Goal: Task Accomplishment & Management: Manage account settings

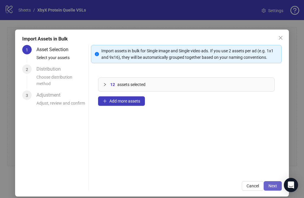
click at [269, 187] on span "Next" at bounding box center [272, 186] width 9 height 5
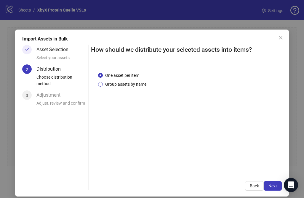
click at [137, 85] on span "Group assets by name" at bounding box center [126, 84] width 46 height 7
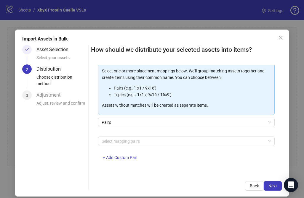
scroll to position [6, 0]
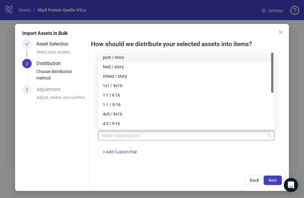
click at [181, 138] on div at bounding box center [183, 136] width 168 height 8
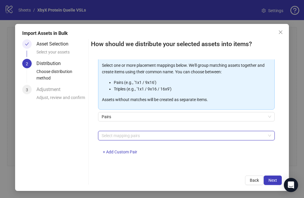
click at [195, 135] on div at bounding box center [183, 136] width 168 height 8
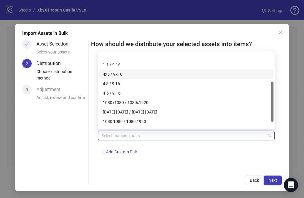
scroll to position [38, 0]
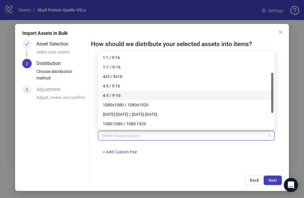
click at [166, 96] on div "4-5 / 9-16" at bounding box center [186, 95] width 167 height 7
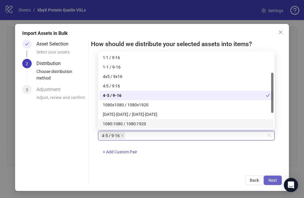
click at [274, 179] on span "Next" at bounding box center [272, 180] width 9 height 5
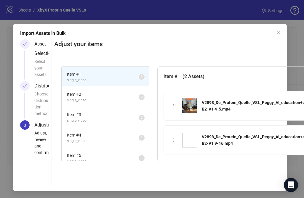
scroll to position [6, 0]
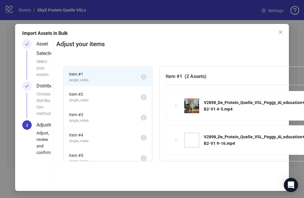
click at [123, 101] on span "single_video" at bounding box center [105, 101] width 72 height 6
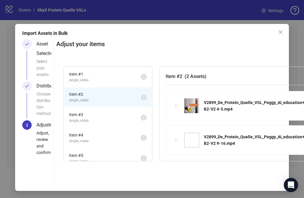
click at [119, 116] on span "Item # 3" at bounding box center [105, 115] width 72 height 7
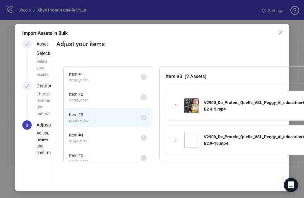
click at [112, 134] on span "Item # 4" at bounding box center [105, 135] width 72 height 7
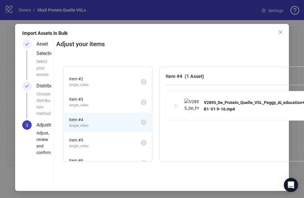
scroll to position [18, 0]
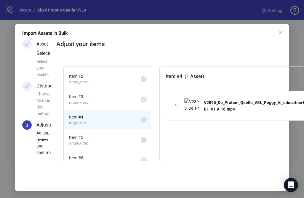
click at [112, 137] on span "Item # 5" at bounding box center [105, 137] width 72 height 7
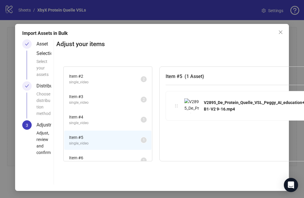
click at [110, 124] on span "single_video" at bounding box center [105, 124] width 72 height 6
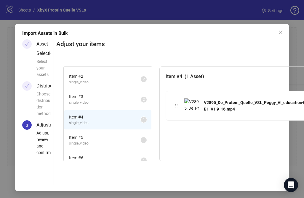
click at [111, 138] on span "Item # 5" at bounding box center [105, 137] width 72 height 7
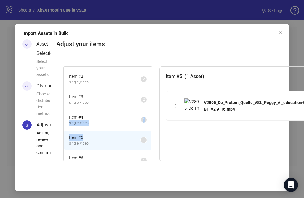
drag, startPoint x: 128, startPoint y: 139, endPoint x: 127, endPoint y: 120, distance: 18.7
click at [127, 120] on ul "Item # 1 single_video 2 Item # 2 single_video 2 Item # 3 single_video 2 Item # …" at bounding box center [108, 141] width 88 height 184
click at [127, 120] on span "Item # 4" at bounding box center [105, 117] width 72 height 7
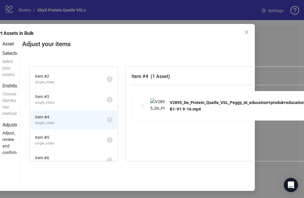
scroll to position [6, 0]
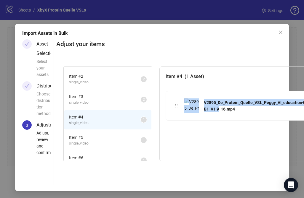
drag, startPoint x: 220, startPoint y: 107, endPoint x: 191, endPoint y: 109, distance: 29.1
click at [191, 109] on div "V2895_De_Protein_Quelle_VSL_Peggy_AI_education+produk+education_H1-B1-V1 9-16.m…" at bounding box center [267, 106] width 189 height 15
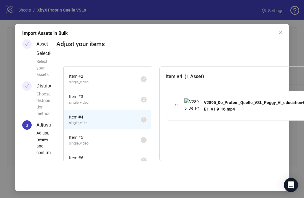
click at [177, 106] on icon "holder" at bounding box center [176, 106] width 4 height 4
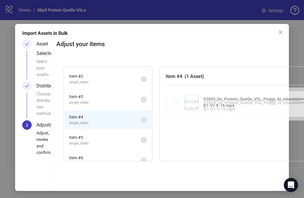
drag, startPoint x: 177, startPoint y: 106, endPoint x: 176, endPoint y: 102, distance: 3.5
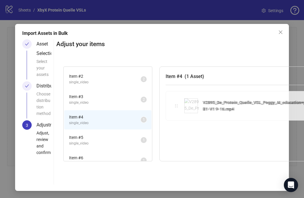
click at [176, 103] on div "Item # 1 single_video 2 Item # 2 single_video 2 Item # 3 single_video 2 Item # …" at bounding box center [219, 115] width 326 height 110
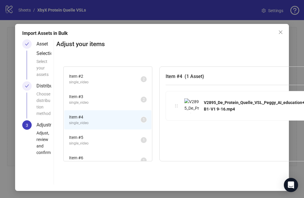
click at [103, 103] on span "single_video" at bounding box center [105, 103] width 72 height 6
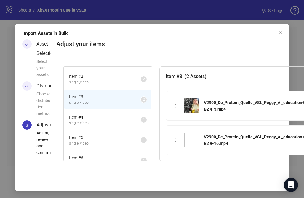
click at [102, 81] on span "single_video" at bounding box center [105, 83] width 72 height 6
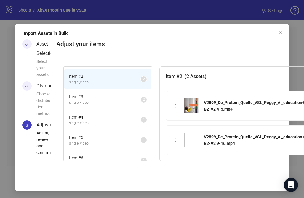
scroll to position [0, 0]
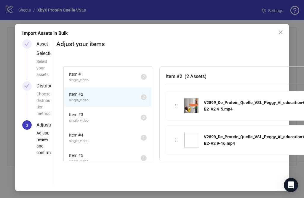
click at [102, 81] on span "single_video" at bounding box center [105, 81] width 72 height 6
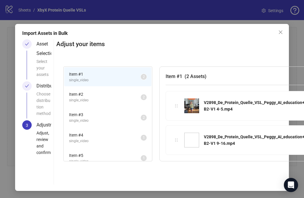
click at [101, 92] on span "Item # 2" at bounding box center [105, 94] width 72 height 7
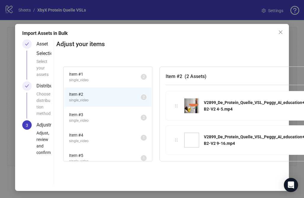
click at [97, 118] on span "single_video" at bounding box center [105, 121] width 72 height 6
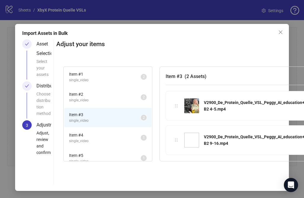
click at [96, 138] on span "Item # 4" at bounding box center [105, 135] width 72 height 7
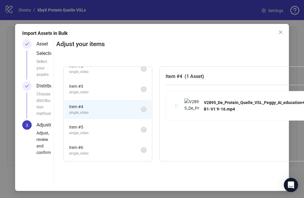
scroll to position [29, 0]
click at [92, 131] on span "single_video" at bounding box center [105, 133] width 72 height 6
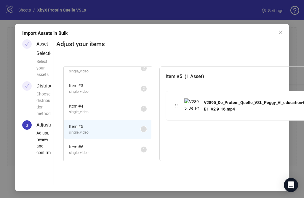
click at [90, 114] on span "single_video" at bounding box center [105, 113] width 72 height 6
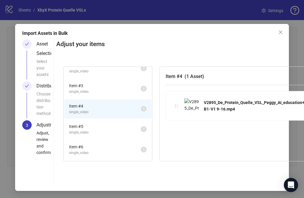
click at [92, 123] on span "Item # 5" at bounding box center [105, 126] width 72 height 7
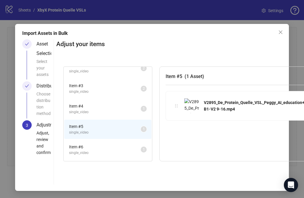
click at [90, 110] on span "single_video" at bounding box center [105, 113] width 72 height 6
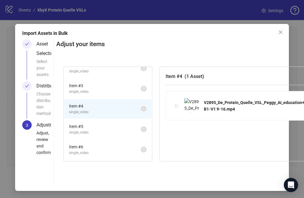
click at [91, 123] on li "Item # 5 single_video 1" at bounding box center [107, 129] width 87 height 19
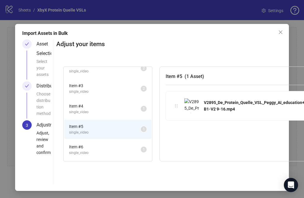
click at [92, 105] on span "Item # 4" at bounding box center [105, 106] width 72 height 7
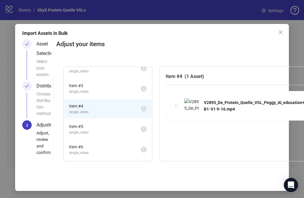
click at [95, 123] on span "Item # 5" at bounding box center [105, 126] width 72 height 7
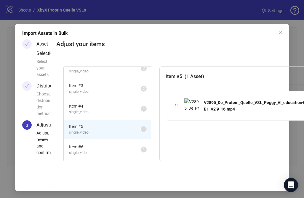
click at [95, 105] on span "Item # 4" at bounding box center [105, 106] width 72 height 7
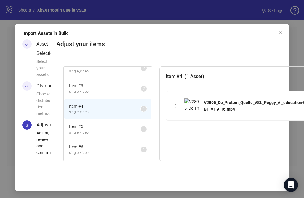
click at [96, 120] on li "Item # 5 single_video 1" at bounding box center [107, 129] width 87 height 19
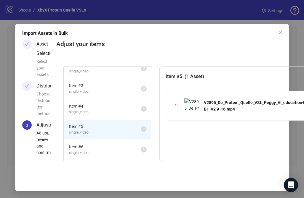
click at [94, 107] on span "Item # 4" at bounding box center [105, 106] width 72 height 7
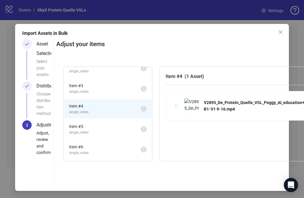
click at [96, 120] on li "Item # 5 single_video 1" at bounding box center [107, 129] width 87 height 19
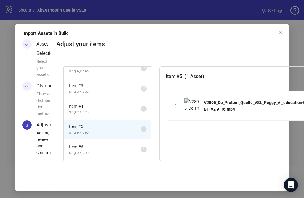
click at [97, 150] on span "Item # 6" at bounding box center [105, 147] width 72 height 7
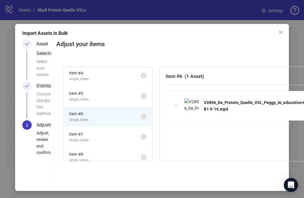
scroll to position [89, 0]
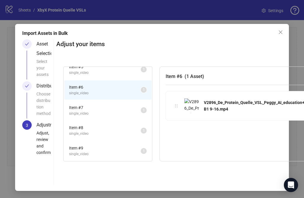
click at [93, 146] on span "Item # 9" at bounding box center [105, 148] width 72 height 7
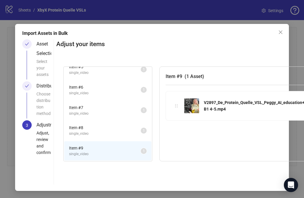
click at [92, 134] on span "single_video" at bounding box center [105, 134] width 72 height 6
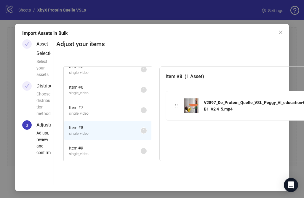
click at [94, 152] on span "single_video" at bounding box center [105, 155] width 72 height 6
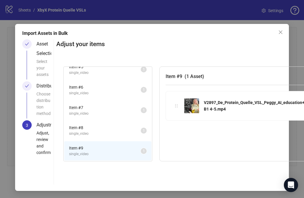
click at [94, 132] on span "single_video" at bounding box center [105, 134] width 72 height 6
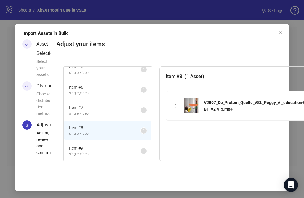
click at [94, 115] on span "single_video" at bounding box center [105, 114] width 72 height 6
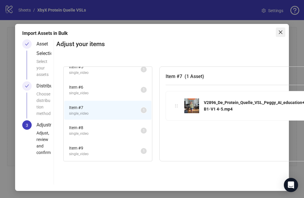
click at [278, 35] on button "Close" at bounding box center [280, 32] width 9 height 9
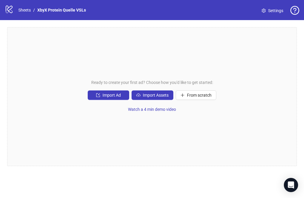
scroll to position [0, 0]
click at [22, 10] on link "Sheets" at bounding box center [24, 10] width 15 height 7
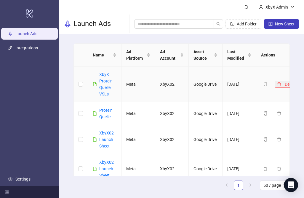
click at [280, 84] on icon "delete" at bounding box center [279, 84] width 4 height 4
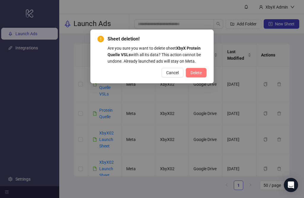
click at [199, 72] on span "Delete" at bounding box center [195, 72] width 11 height 5
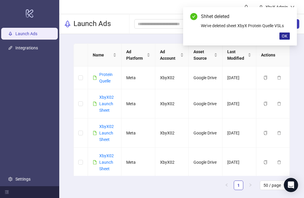
click at [288, 36] on button "OK" at bounding box center [284, 36] width 10 height 7
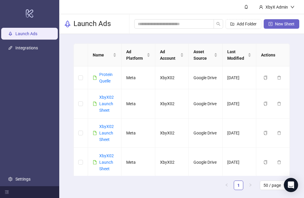
click at [277, 25] on span "New Sheet" at bounding box center [285, 24] width 20 height 5
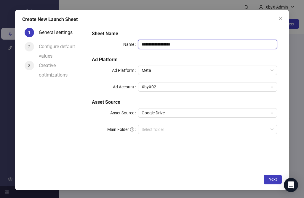
click at [215, 46] on input "**********" at bounding box center [207, 44] width 139 height 9
drag, startPoint x: 215, startPoint y: 46, endPoint x: 152, endPoint y: 45, distance: 62.8
click at [152, 45] on input "**********" at bounding box center [207, 44] width 139 height 9
drag, startPoint x: 158, startPoint y: 44, endPoint x: 196, endPoint y: 44, distance: 38.5
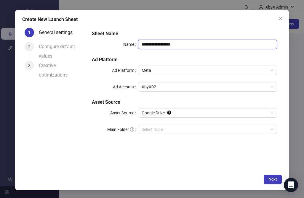
click at [197, 44] on input "**********" at bounding box center [207, 44] width 139 height 9
type input "**********"
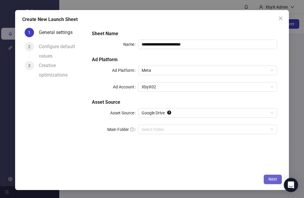
click at [267, 181] on button "Next" at bounding box center [273, 179] width 18 height 9
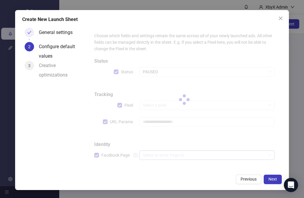
type input "**********"
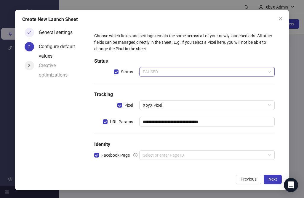
click at [206, 71] on span "PAUSED" at bounding box center [207, 72] width 128 height 9
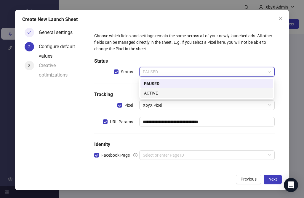
click at [201, 91] on div "ACTIVE" at bounding box center [207, 93] width 126 height 7
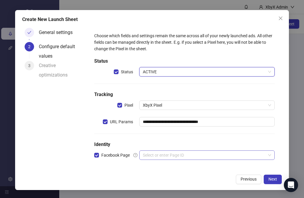
click at [177, 155] on input "search" at bounding box center [204, 155] width 123 height 9
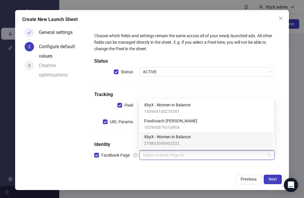
click at [185, 142] on span "270803046902322" at bounding box center [167, 143] width 46 height 7
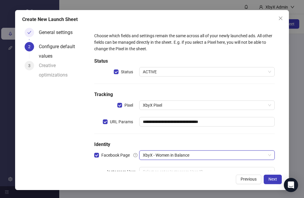
scroll to position [20, 0]
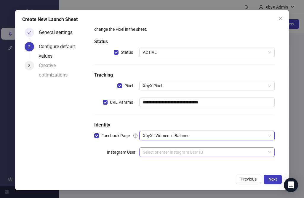
click at [198, 155] on input "search" at bounding box center [204, 152] width 123 height 9
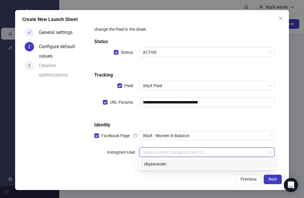
click at [195, 164] on div "xbyxwomen" at bounding box center [207, 164] width 126 height 7
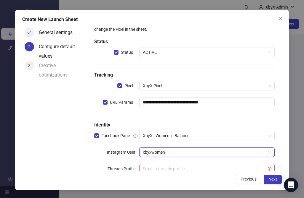
scroll to position [36, 0]
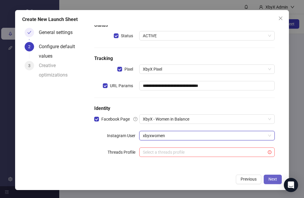
click at [273, 180] on span "Next" at bounding box center [272, 179] width 9 height 5
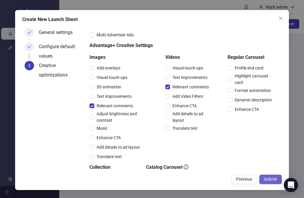
click at [273, 179] on span "Submit" at bounding box center [270, 179] width 13 height 5
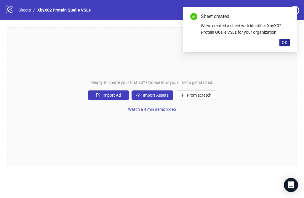
click at [286, 40] on span "OK" at bounding box center [285, 42] width 6 height 5
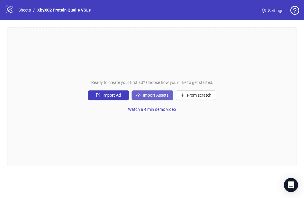
click at [156, 98] on button "Import Assets" at bounding box center [152, 95] width 42 height 9
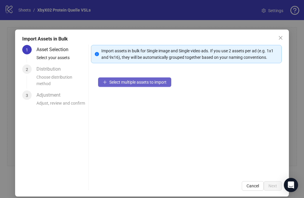
click at [161, 83] on span "Select multiple assets to import" at bounding box center [137, 82] width 57 height 5
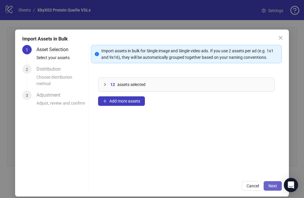
click at [268, 188] on span "Next" at bounding box center [272, 186] width 9 height 5
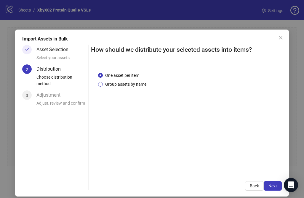
click at [129, 86] on span "Group assets by name" at bounding box center [126, 84] width 46 height 7
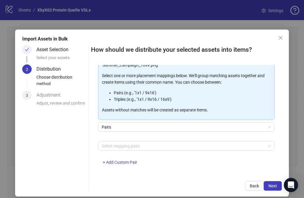
scroll to position [70, 0]
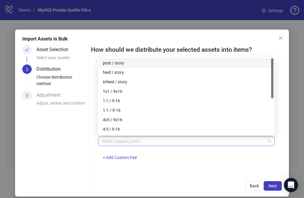
click at [148, 144] on div at bounding box center [183, 141] width 168 height 8
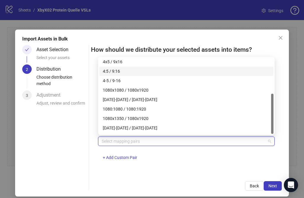
scroll to position [66, 0]
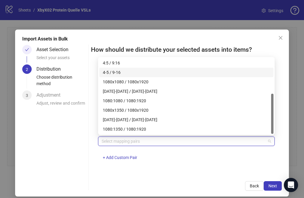
click at [164, 73] on div "4-5 / 9-16" at bounding box center [186, 72] width 167 height 7
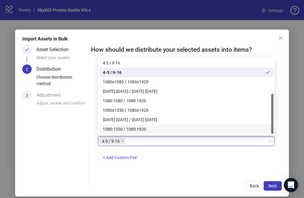
click at [204, 162] on div "4-5 / 9-16 4-5 / 9-16 + Add Custom Pair" at bounding box center [186, 152] width 176 height 31
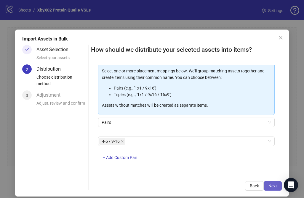
click at [273, 184] on span "Next" at bounding box center [272, 186] width 9 height 5
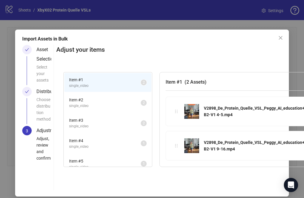
click at [97, 104] on span "single_video" at bounding box center [105, 106] width 72 height 6
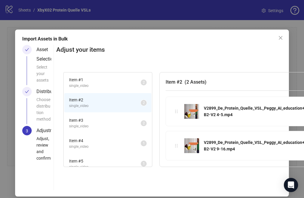
click at [98, 121] on span "Item # 3" at bounding box center [105, 120] width 72 height 7
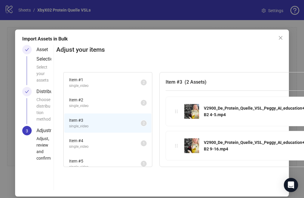
click at [99, 141] on span "Item # 4" at bounding box center [105, 141] width 72 height 7
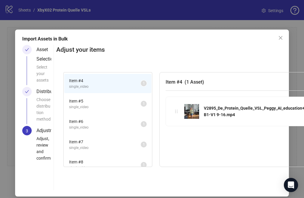
scroll to position [57, 0]
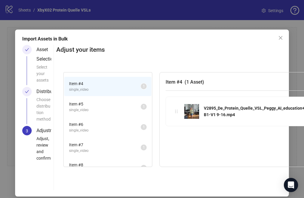
click at [101, 101] on span "Item # 5" at bounding box center [105, 104] width 72 height 7
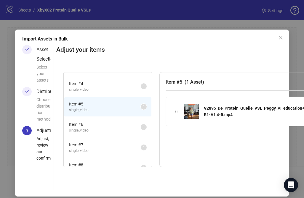
click at [105, 89] on span "single_video" at bounding box center [105, 90] width 72 height 6
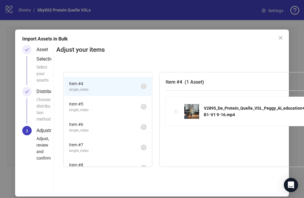
click at [101, 102] on span "Item # 5" at bounding box center [105, 104] width 72 height 7
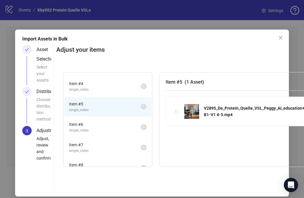
scroll to position [41, 0]
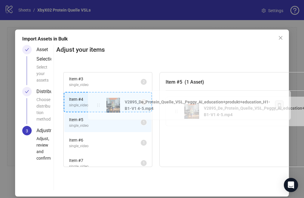
drag, startPoint x: 176, startPoint y: 113, endPoint x: 97, endPoint y: 107, distance: 79.3
click at [97, 107] on div "Item # 1 single_video 2 Item # 2 single_video 2 Item # 3 single_video 2 Item # …" at bounding box center [220, 120] width 328 height 110
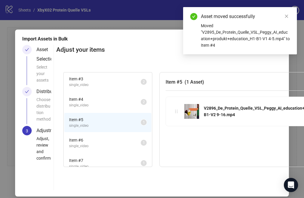
click at [99, 127] on span "single_video" at bounding box center [105, 126] width 72 height 6
click at [102, 107] on span "single_video" at bounding box center [105, 106] width 72 height 6
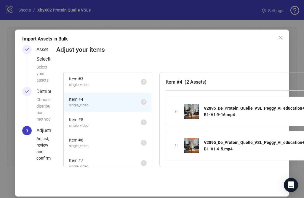
click at [95, 123] on span "Item # 5" at bounding box center [105, 120] width 72 height 7
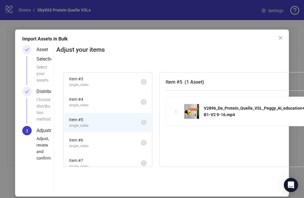
click at [93, 139] on span "Item # 6" at bounding box center [105, 140] width 72 height 7
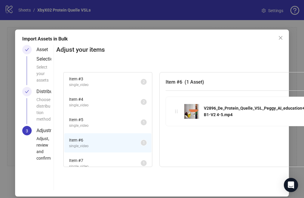
click at [97, 124] on span "single_video" at bounding box center [105, 126] width 72 height 6
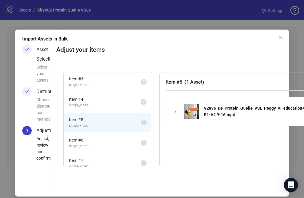
click at [96, 141] on span "Item # 6" at bounding box center [105, 140] width 72 height 7
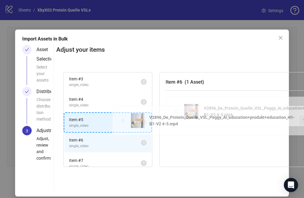
drag, startPoint x: 177, startPoint y: 112, endPoint x: 123, endPoint y: 121, distance: 54.7
click at [123, 121] on div "Item # 1 single_video 2 Item # 2 single_video 2 Item # 3 single_video 2 Item # …" at bounding box center [220, 120] width 328 height 110
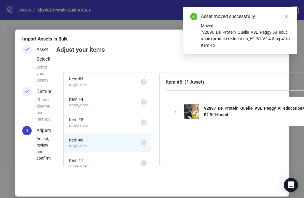
click at [107, 127] on span "single_video" at bounding box center [105, 126] width 72 height 6
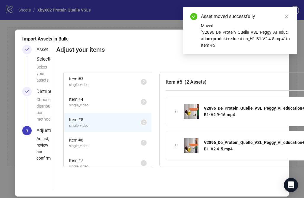
click at [107, 143] on span "Item # 6" at bounding box center [105, 140] width 72 height 7
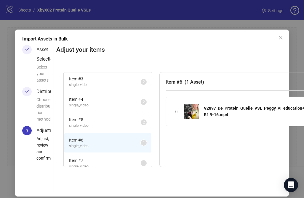
scroll to position [48, 0]
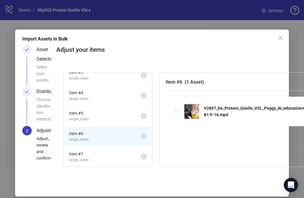
click at [107, 158] on span "single_video" at bounding box center [105, 161] width 72 height 6
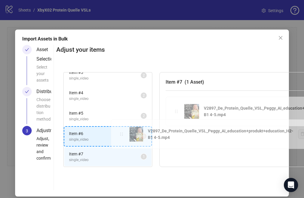
drag, startPoint x: 178, startPoint y: 112, endPoint x: 121, endPoint y: 135, distance: 61.2
click at [121, 136] on div "Item # 1 single_video 2 Item # 2 single_video 2 Item # 3 single_video 2 Item # …" at bounding box center [220, 120] width 328 height 110
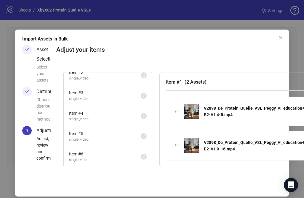
scroll to position [28, 0]
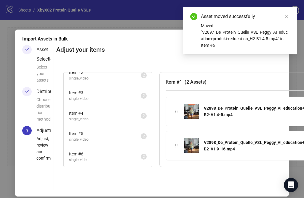
click at [103, 156] on span "Item # 6" at bounding box center [105, 154] width 72 height 7
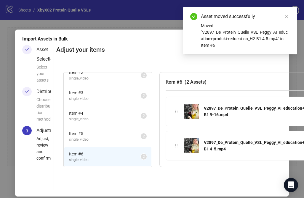
scroll to position [0, 0]
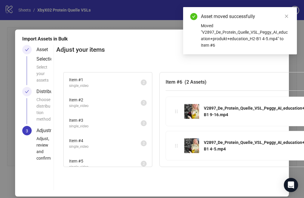
click at [96, 87] on span "single_video" at bounding box center [105, 86] width 72 height 6
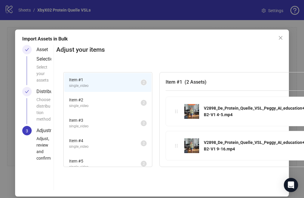
click at [96, 97] on li "Item # 2 single_video 2" at bounding box center [107, 102] width 87 height 19
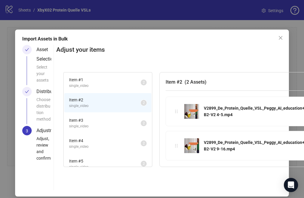
click at [96, 121] on span "Item # 3" at bounding box center [105, 120] width 72 height 7
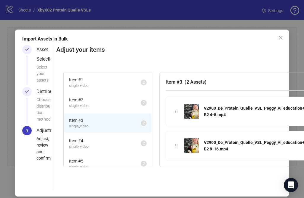
click at [94, 142] on span "Item # 4" at bounding box center [105, 141] width 72 height 7
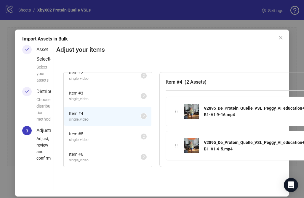
scroll to position [28, 0]
click at [95, 136] on span "Item # 5" at bounding box center [105, 134] width 72 height 7
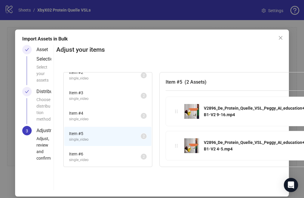
click at [97, 154] on span "Item # 6" at bounding box center [105, 154] width 72 height 7
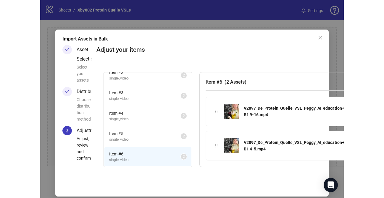
scroll to position [6, 0]
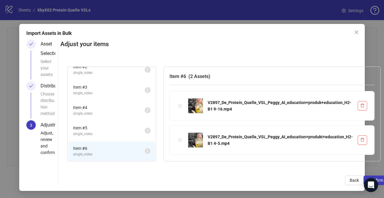
click at [304, 174] on div "Adjust your items Item # 1 single_video 2 Item # 2 single_video 2 Item # 3 sing…" at bounding box center [224, 112] width 328 height 146
click at [304, 179] on span "Confirm" at bounding box center [376, 180] width 15 height 5
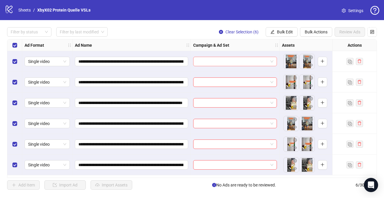
click at [243, 64] on input "search" at bounding box center [232, 61] width 71 height 9
click at [284, 33] on span "Bulk Edit" at bounding box center [285, 32] width 16 height 5
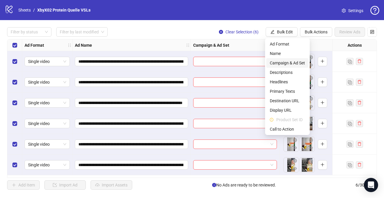
click at [281, 66] on span "Campaign & Ad Set" at bounding box center [287, 63] width 35 height 7
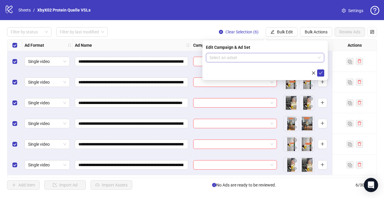
click at [244, 59] on input "search" at bounding box center [263, 57] width 106 height 9
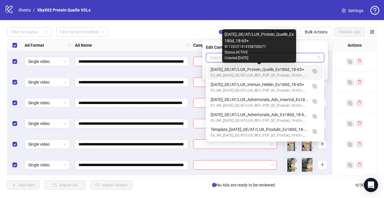
click at [244, 73] on div "EV_NK_[DATE]_DE/AT/LUX_REV_PDP_SC_Produkt_18-65+_ABO" at bounding box center [259, 76] width 97 height 6
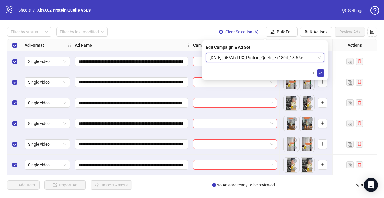
click at [257, 112] on div at bounding box center [235, 103] width 89 height 21
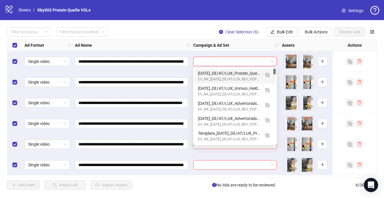
click at [264, 61] on input "search" at bounding box center [232, 61] width 71 height 9
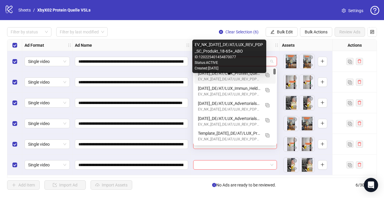
click at [247, 77] on div "EV_NK_[DATE]_DE/AT/LUX_REV_PDP_SC_Produkt_18-65+_ABO" at bounding box center [229, 80] width 62 height 6
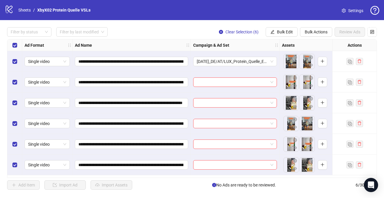
click at [248, 88] on div at bounding box center [235, 82] width 89 height 21
click at [249, 85] on input "search" at bounding box center [232, 82] width 71 height 9
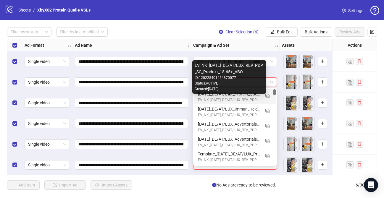
click at [245, 97] on div "EV_NK_[DATE]_DE/AT/LUX_REV_PDP_SC_Produkt_18-65+_ABO" at bounding box center [229, 100] width 62 height 6
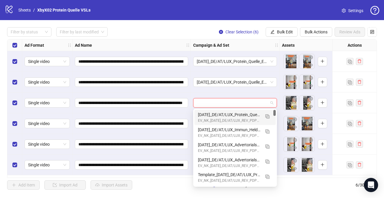
click at [243, 103] on input "search" at bounding box center [232, 103] width 71 height 9
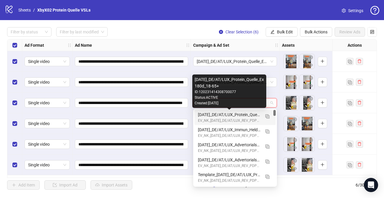
click at [243, 115] on div "[DATE]_DE/AT/LUX_Protein_Quelle_Ex180d_18-65+" at bounding box center [229, 115] width 62 height 7
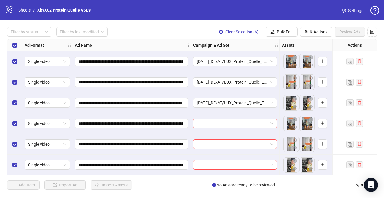
click at [243, 123] on input "search" at bounding box center [232, 123] width 71 height 9
click at [240, 130] on div at bounding box center [235, 123] width 89 height 21
click at [240, 124] on input "search" at bounding box center [232, 123] width 71 height 9
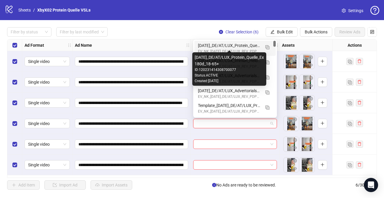
click at [248, 47] on div "[DATE]_DE/AT/LUX_Protein_Quelle_Ex180d_18-65+" at bounding box center [229, 45] width 62 height 7
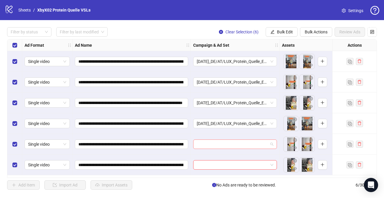
click at [239, 147] on input "search" at bounding box center [232, 144] width 71 height 9
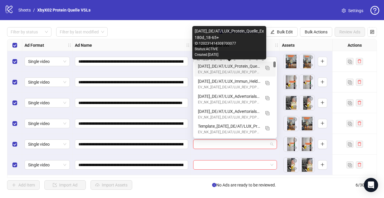
click at [252, 69] on div "[DATE]_DE/AT/LUX_Protein_Quelle_Ex180d_18-65+" at bounding box center [229, 66] width 62 height 7
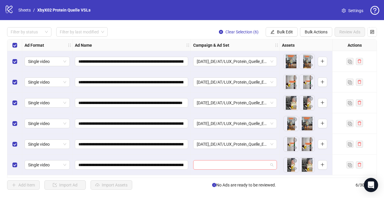
click at [243, 164] on input "search" at bounding box center [232, 165] width 71 height 9
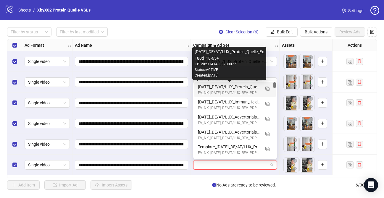
click at [241, 87] on div "[DATE]_DE/AT/LUX_Protein_Quelle_Ex180d_18-65+" at bounding box center [229, 87] width 62 height 7
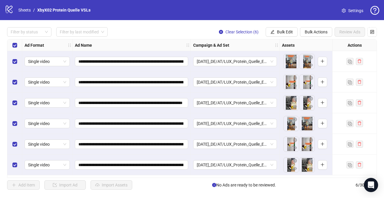
click at [187, 29] on div "Filter by status Filter by last modified Clear Selection (6) Bulk Edit Bulk Act…" at bounding box center [192, 31] width 370 height 9
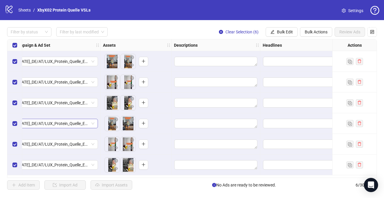
scroll to position [0, 180]
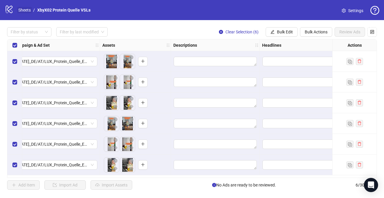
click at [22, 11] on link "Sheets" at bounding box center [24, 10] width 15 height 7
